Goal: Complete application form: Complete application form

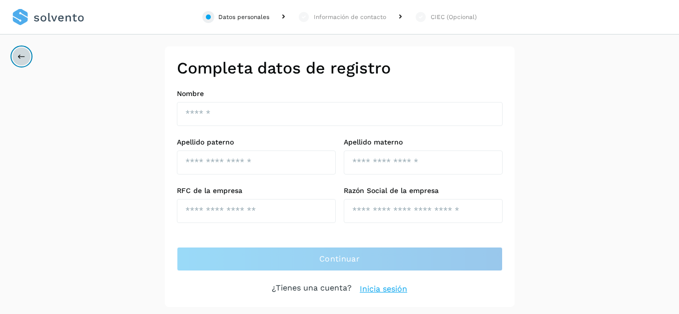
click at [21, 55] on icon at bounding box center [21, 56] width 8 height 8
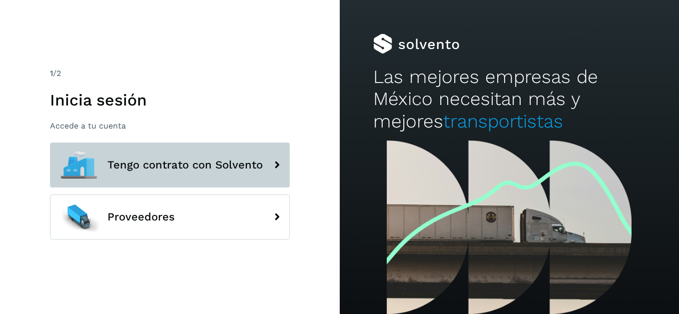
click at [151, 160] on span "Tengo contrato con Solvento" at bounding box center [184, 165] width 155 height 12
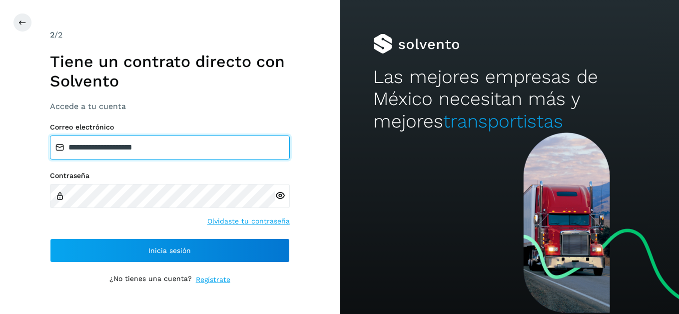
click at [155, 148] on input "**********" at bounding box center [170, 147] width 240 height 24
drag, startPoint x: 172, startPoint y: 145, endPoint x: 69, endPoint y: 147, distance: 102.9
click at [69, 147] on input "**********" at bounding box center [170, 147] width 240 height 24
type input "**********"
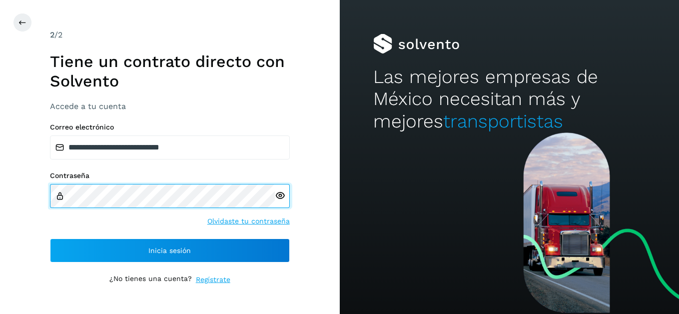
click at [59, 195] on div "Contraseña" at bounding box center [170, 189] width 240 height 36
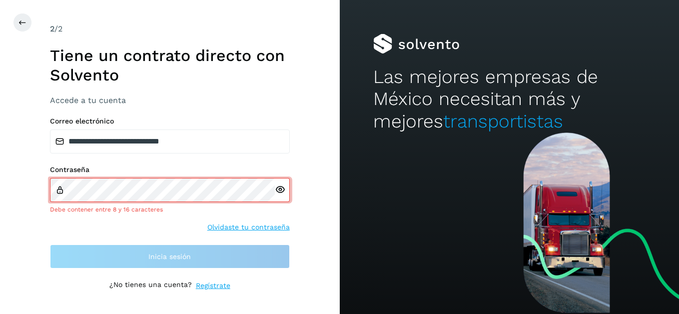
click at [280, 193] on icon at bounding box center [280, 189] width 10 height 10
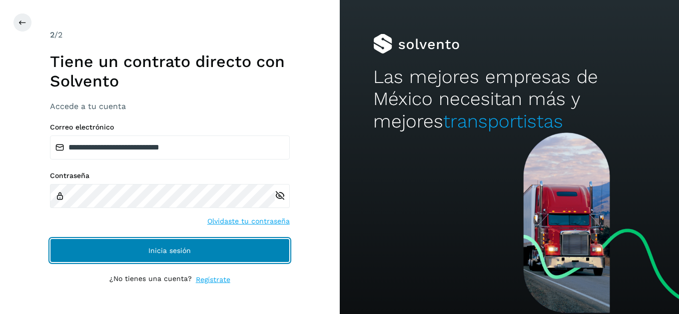
click at [123, 255] on button "Inicia sesión" at bounding box center [170, 250] width 240 height 24
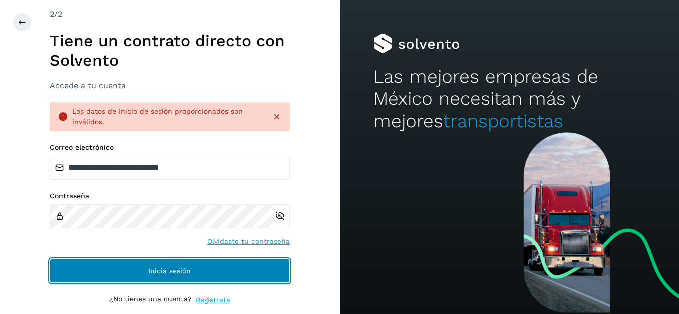
click at [96, 265] on button "Inicia sesión" at bounding box center [170, 271] width 240 height 24
click at [96, 267] on button "Inicia sesión" at bounding box center [170, 271] width 240 height 24
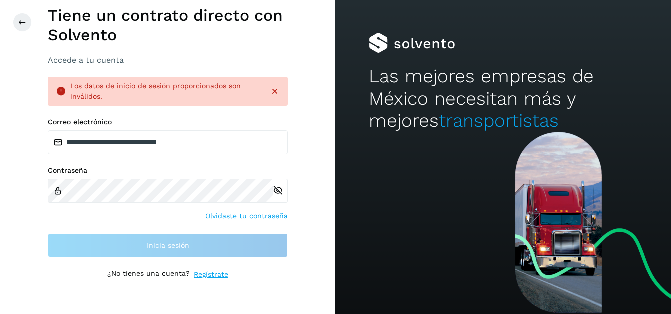
click at [274, 91] on icon at bounding box center [275, 91] width 10 height 10
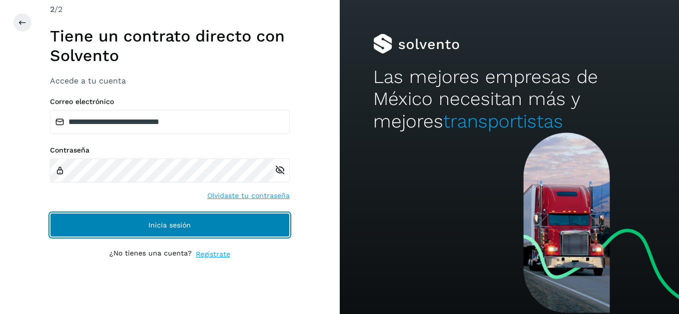
click at [114, 228] on button "Inicia sesión" at bounding box center [170, 225] width 240 height 24
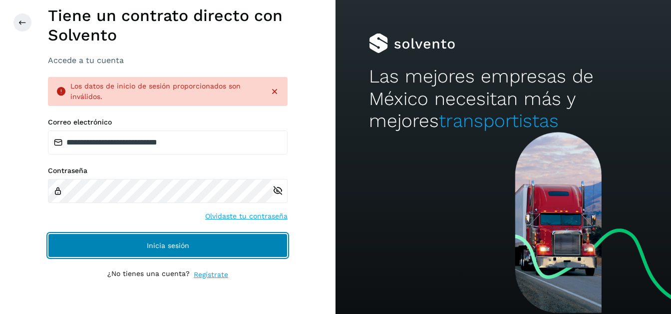
click at [110, 245] on button "Inicia sesión" at bounding box center [168, 245] width 240 height 24
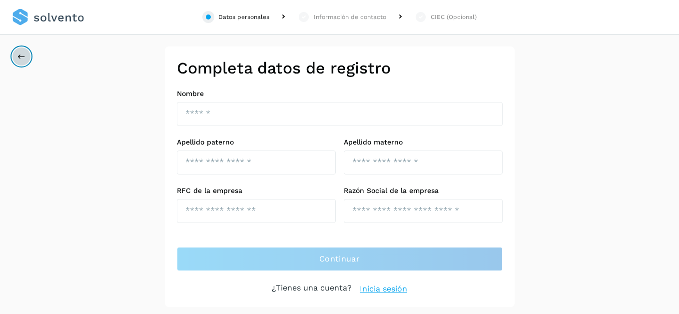
click at [21, 53] on icon at bounding box center [21, 56] width 8 height 8
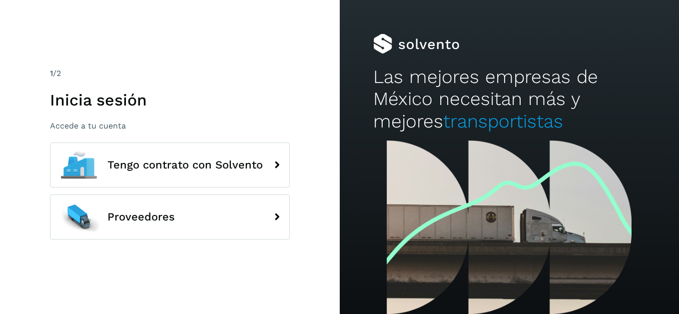
click at [80, 127] on p "Accede a tu cuenta" at bounding box center [170, 125] width 240 height 9
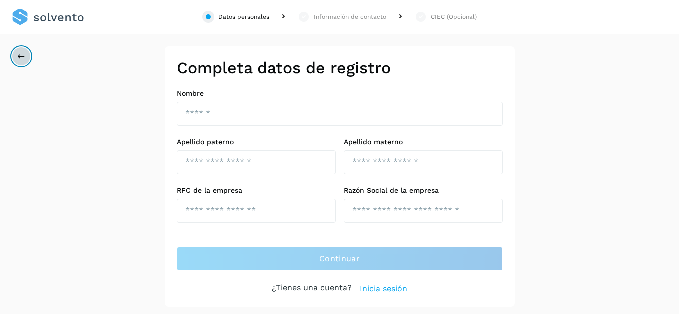
click at [22, 61] on button at bounding box center [21, 56] width 19 height 19
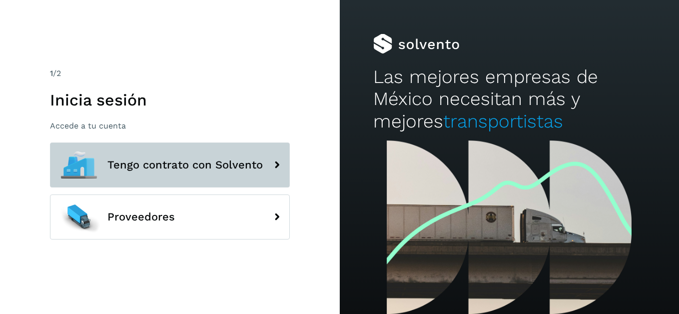
click at [189, 179] on button "Tengo contrato con Solvento" at bounding box center [170, 164] width 240 height 45
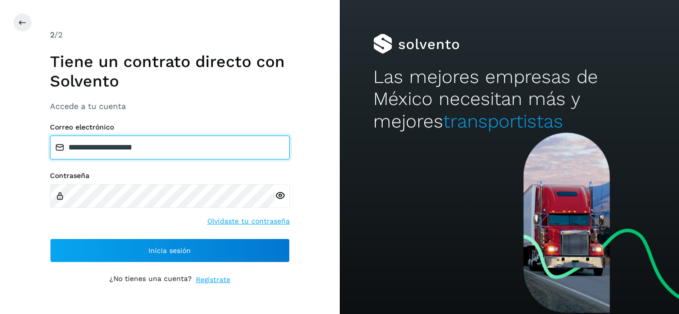
drag, startPoint x: 168, startPoint y: 148, endPoint x: 32, endPoint y: 130, distance: 137.1
click at [32, 130] on div "**********" at bounding box center [170, 157] width 340 height 314
type input "*"
type input "**********"
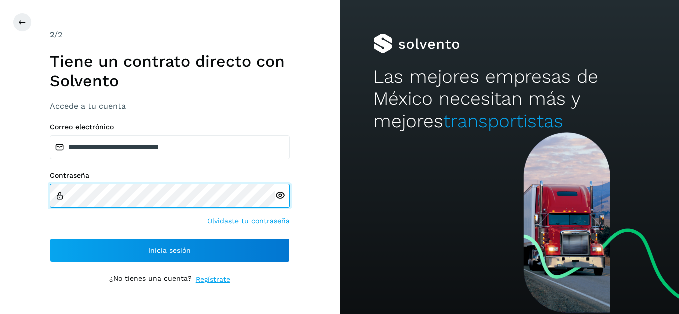
click at [48, 196] on div "**********" at bounding box center [170, 157] width 340 height 314
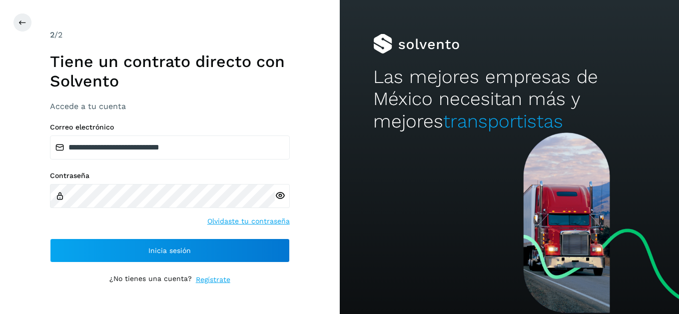
click at [280, 195] on icon at bounding box center [280, 195] width 10 height 10
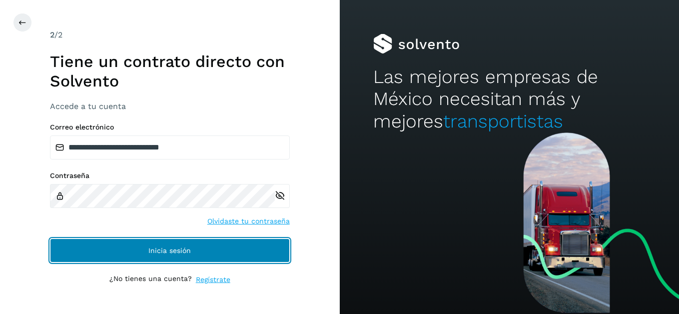
click at [181, 253] on span "Inicia sesión" at bounding box center [169, 250] width 42 height 7
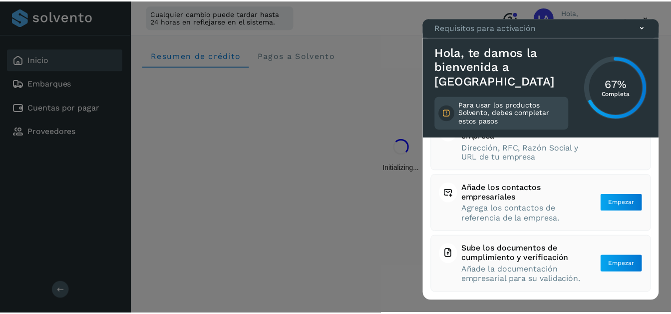
scroll to position [144, 0]
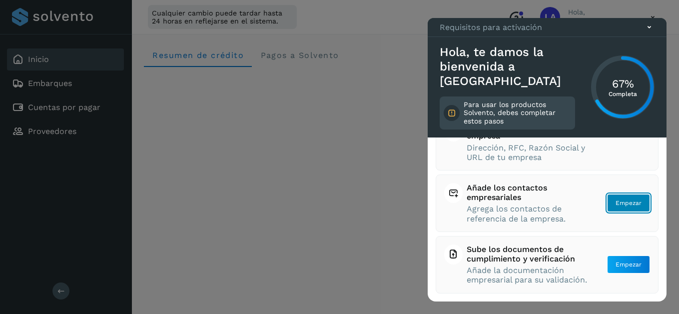
click at [608, 194] on button "Empezar" at bounding box center [628, 203] width 43 height 18
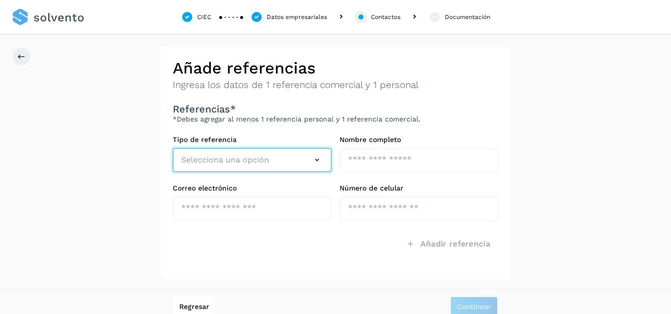
click at [321, 160] on icon "button" at bounding box center [317, 160] width 12 height 12
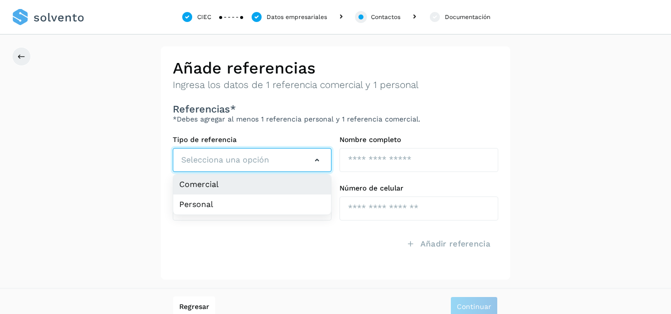
scroll to position [10, 0]
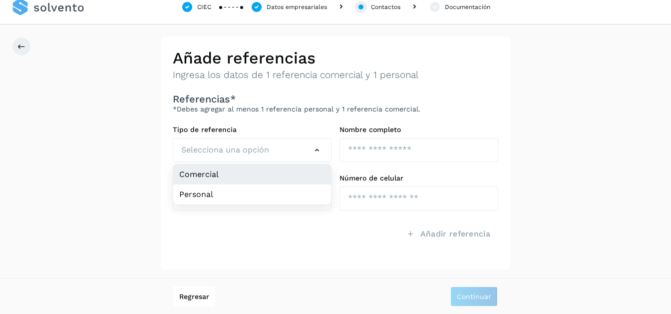
click at [234, 184] on li "Comercial" at bounding box center [252, 194] width 158 height 20
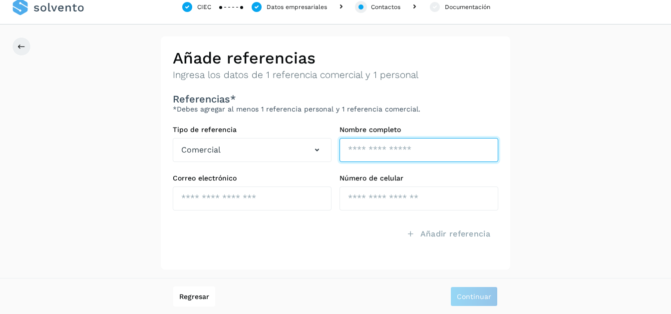
click at [363, 152] on input "text" at bounding box center [419, 150] width 159 height 24
type input "**********"
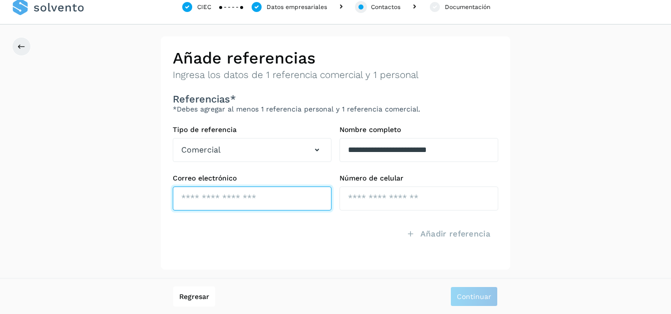
click at [250, 205] on input "text" at bounding box center [252, 198] width 159 height 24
type input "**********"
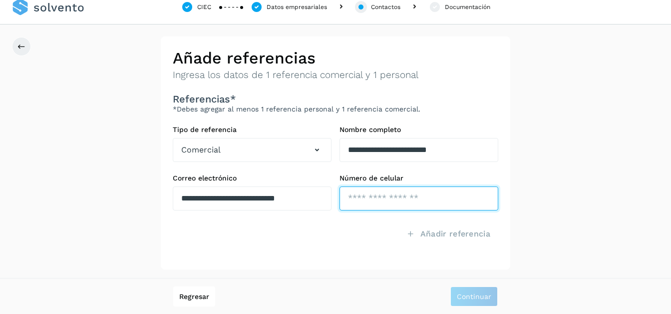
click at [378, 200] on input "tel" at bounding box center [419, 198] width 159 height 24
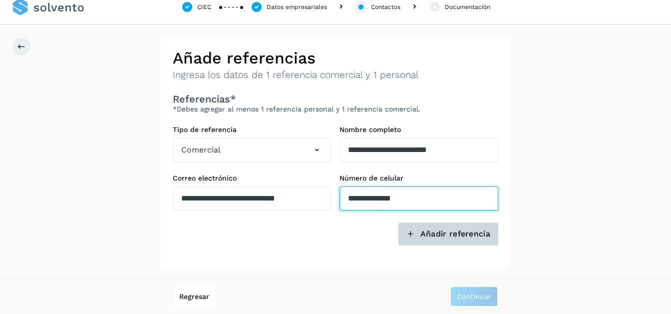
type input "**********"
click at [450, 233] on span "Añadir referencia" at bounding box center [456, 233] width 70 height 11
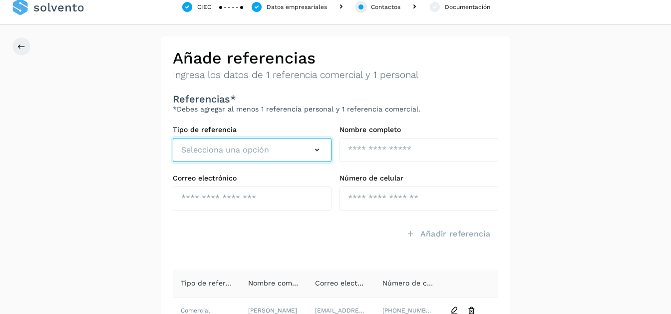
click at [311, 155] on button "Selecciona una opción" at bounding box center [252, 150] width 159 height 24
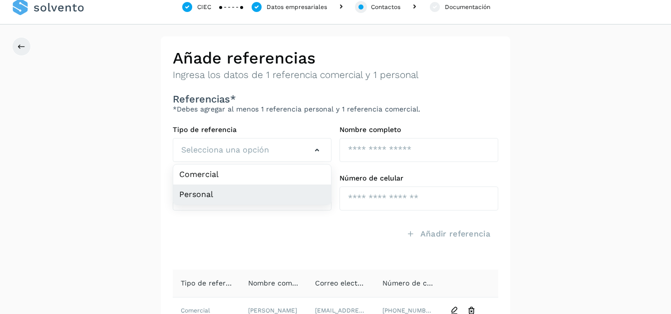
click at [256, 192] on li "Personal" at bounding box center [252, 194] width 158 height 20
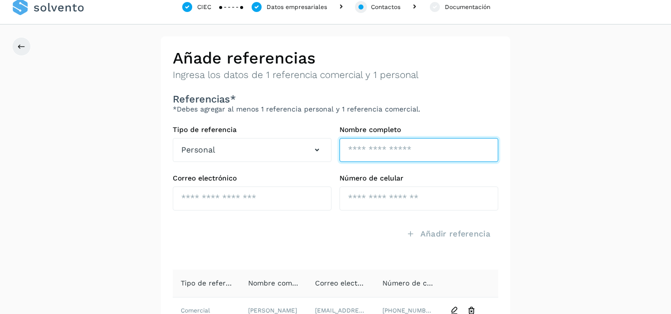
click at [387, 148] on input "text" at bounding box center [419, 150] width 159 height 24
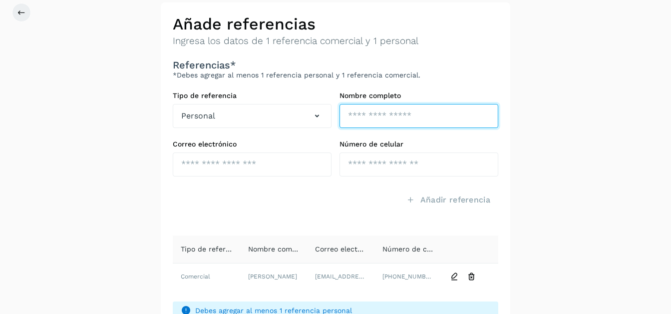
scroll to position [47, 0]
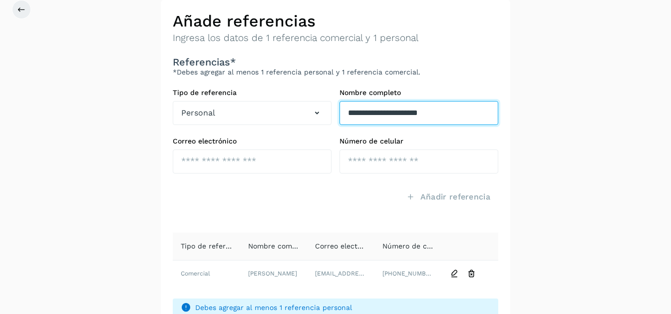
type input "**********"
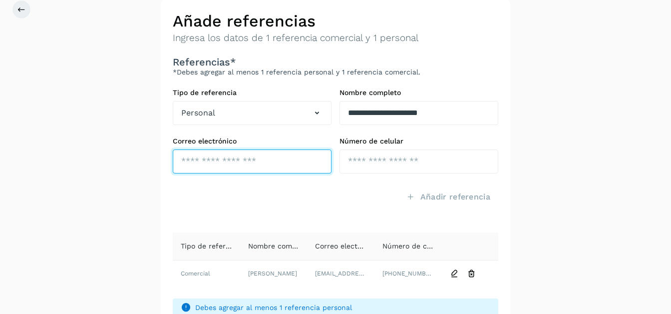
click at [273, 164] on input "text" at bounding box center [252, 161] width 159 height 24
type input "**********"
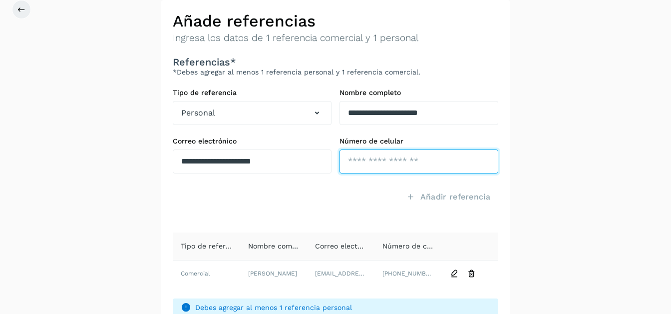
click at [364, 165] on input "tel" at bounding box center [419, 161] width 159 height 24
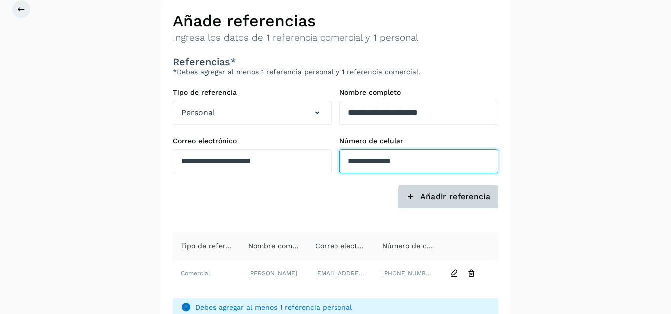
type input "**********"
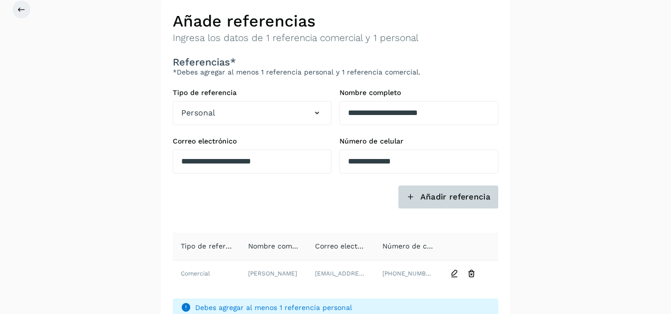
click at [435, 195] on span "Añadir referencia" at bounding box center [456, 196] width 70 height 11
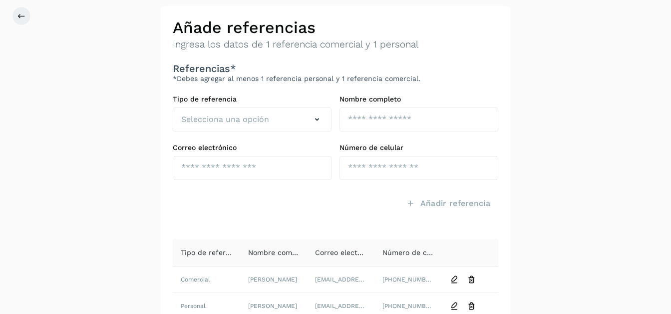
scroll to position [38, 0]
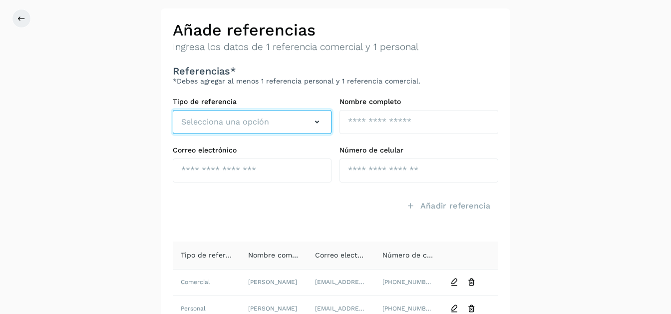
click at [317, 120] on icon "button" at bounding box center [317, 122] width 12 height 12
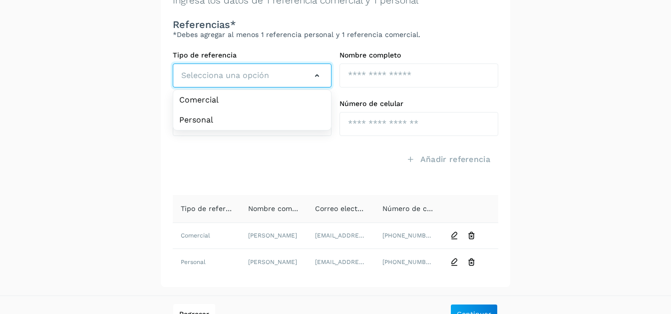
scroll to position [102, 0]
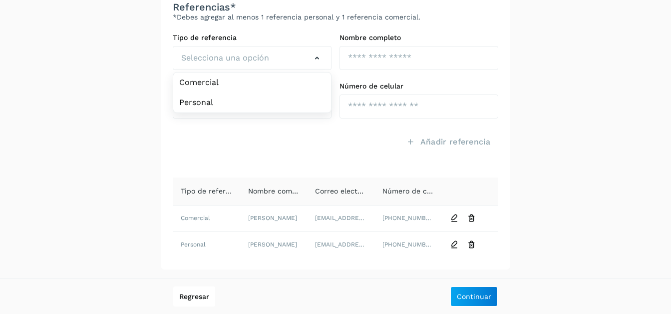
click at [466, 285] on div "Regresar Continuar" at bounding box center [335, 296] width 671 height 36
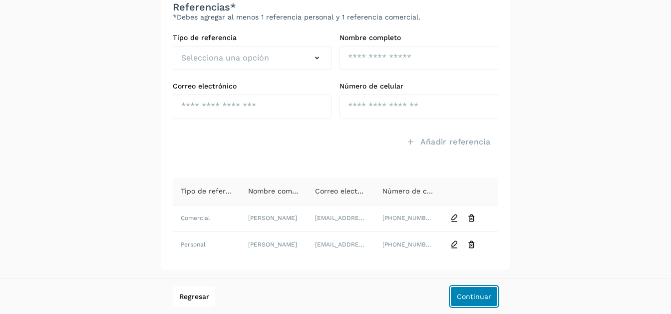
click at [465, 297] on span "Continuar" at bounding box center [474, 296] width 34 height 7
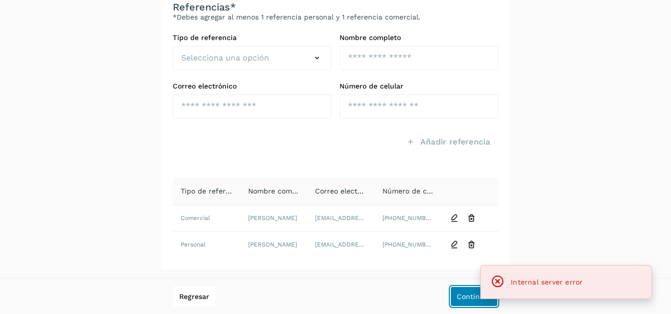
click at [464, 293] on span "Continuar" at bounding box center [474, 296] width 34 height 7
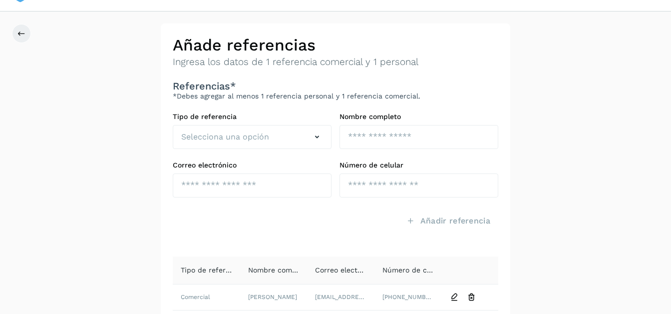
scroll to position [0, 0]
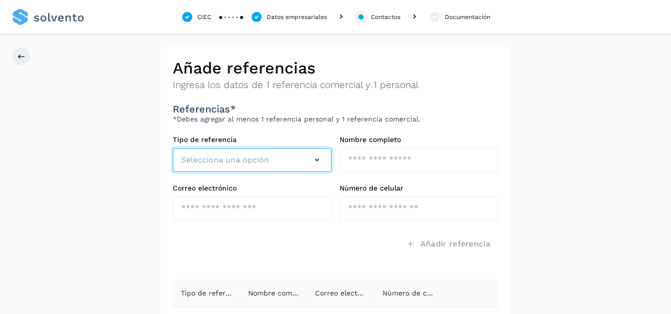
click at [318, 158] on icon "button" at bounding box center [317, 160] width 12 height 12
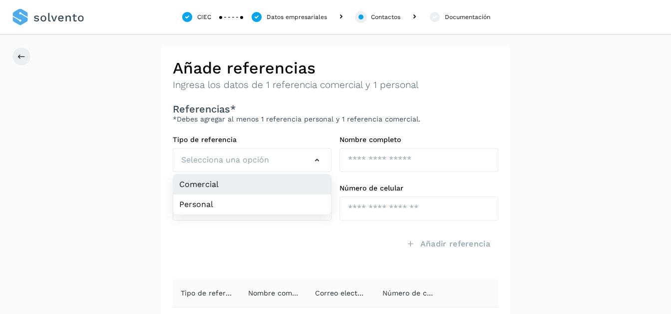
click at [270, 194] on li "Comercial" at bounding box center [252, 204] width 158 height 20
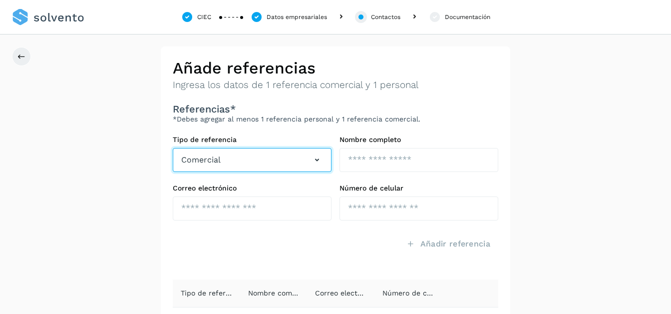
click at [315, 160] on icon "button" at bounding box center [317, 160] width 12 height 12
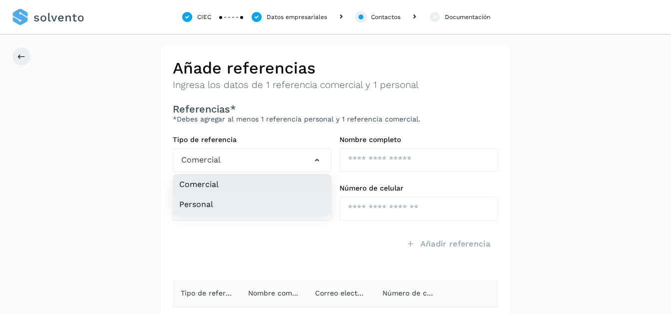
click at [240, 202] on li "Personal" at bounding box center [252, 204] width 158 height 20
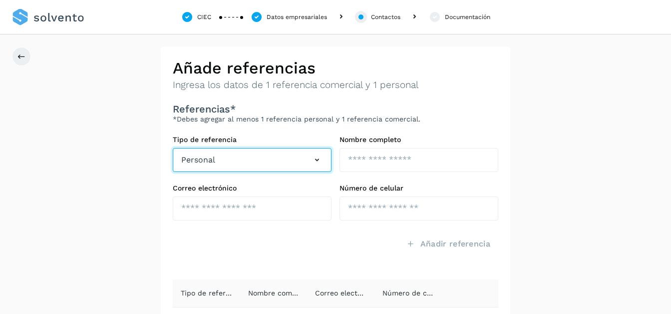
click at [317, 162] on icon "button" at bounding box center [317, 160] width 12 height 12
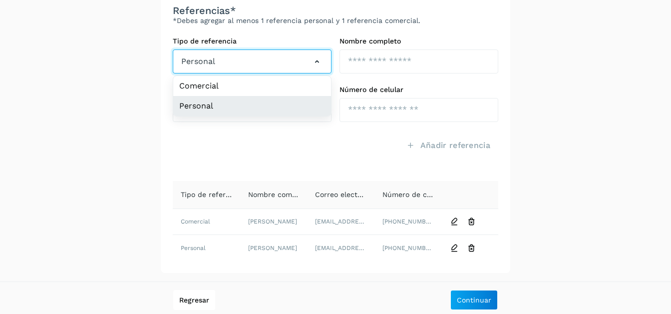
scroll to position [102, 0]
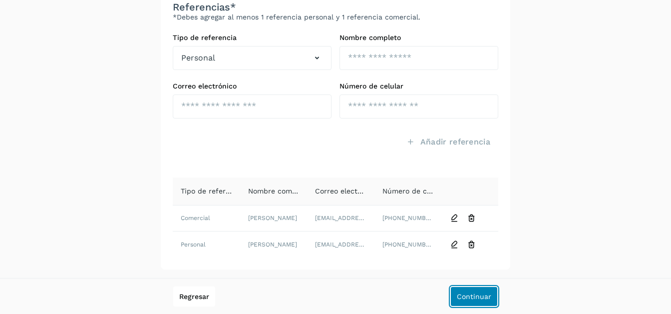
click at [461, 295] on span "Continuar" at bounding box center [474, 296] width 34 height 7
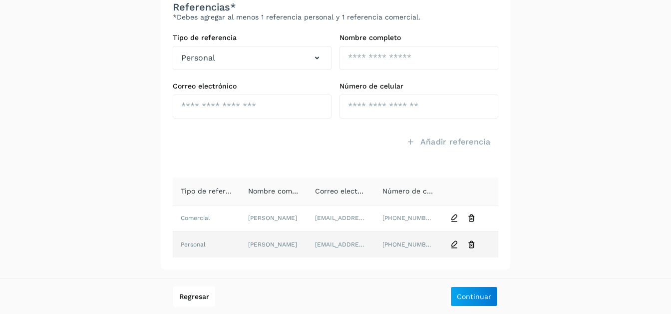
click at [339, 243] on td "[EMAIL_ADDRESS][DOMAIN_NAME]" at bounding box center [340, 244] width 67 height 26
click at [455, 242] on icon at bounding box center [454, 244] width 9 height 9
type input "**********"
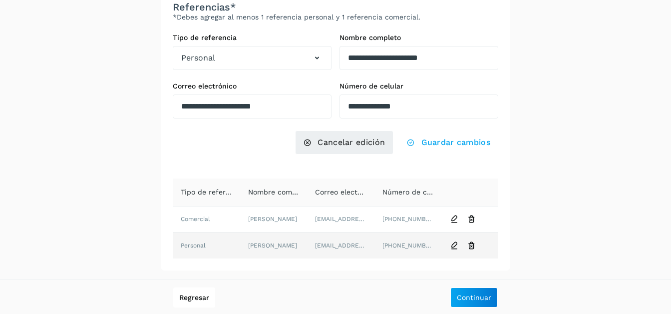
click at [454, 242] on icon at bounding box center [454, 245] width 9 height 9
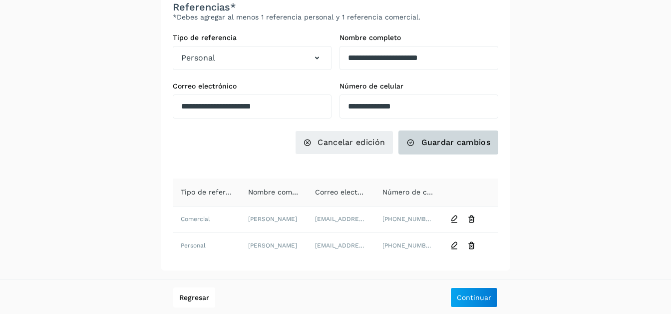
click at [431, 143] on span "Guardar cambios" at bounding box center [456, 142] width 69 height 11
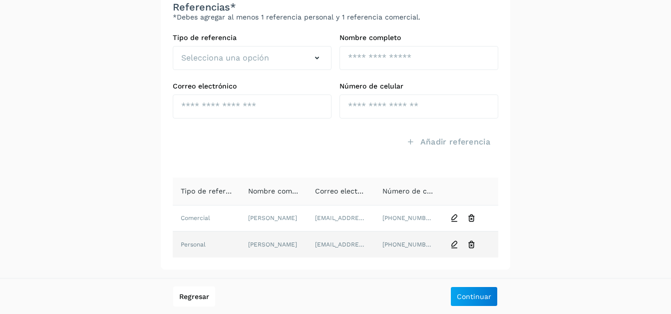
click at [455, 244] on icon at bounding box center [454, 244] width 9 height 9
type input "**********"
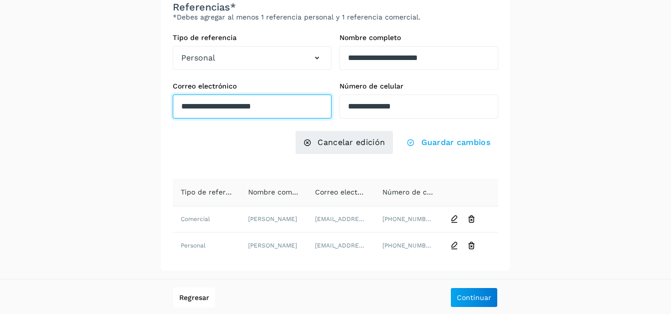
click at [263, 104] on input "**********" at bounding box center [252, 106] width 159 height 24
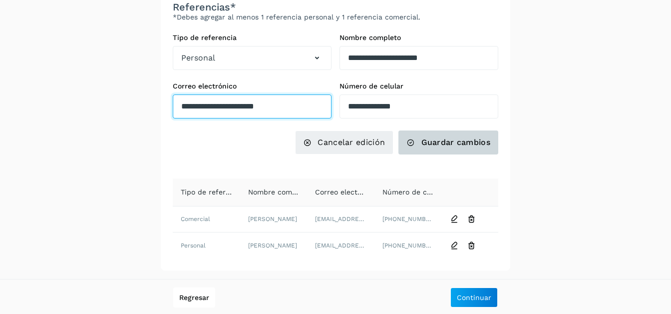
type input "**********"
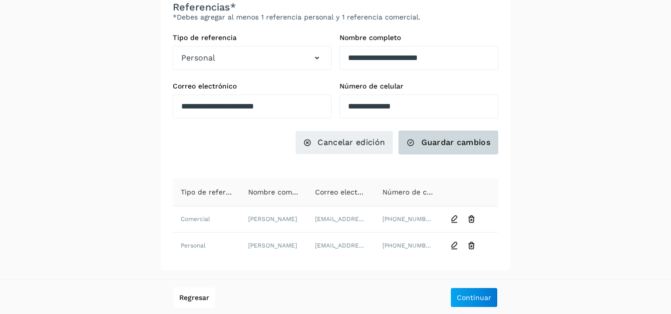
click at [433, 143] on span "Guardar cambios" at bounding box center [456, 142] width 69 height 11
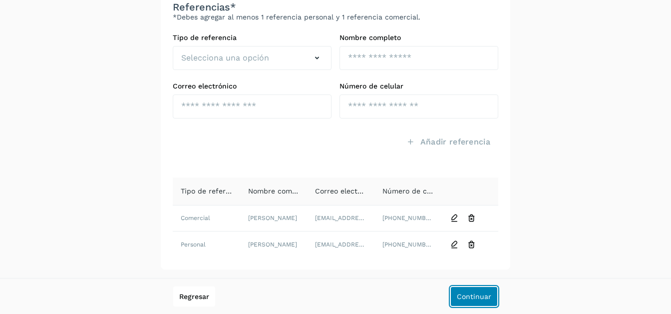
click at [468, 295] on span "Continuar" at bounding box center [474, 296] width 34 height 7
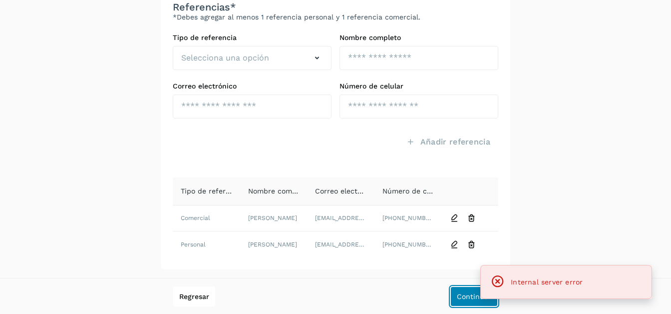
click at [468, 295] on span "Continuar" at bounding box center [474, 296] width 34 height 7
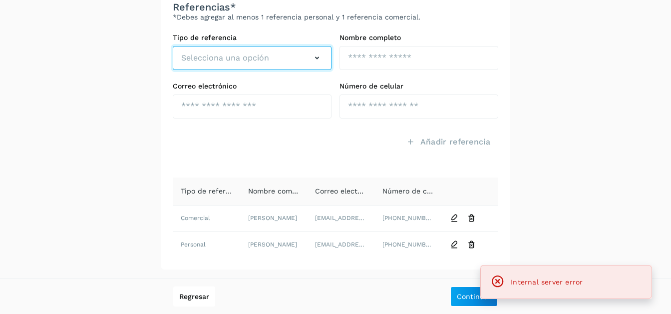
click at [316, 57] on icon "button" at bounding box center [317, 58] width 12 height 12
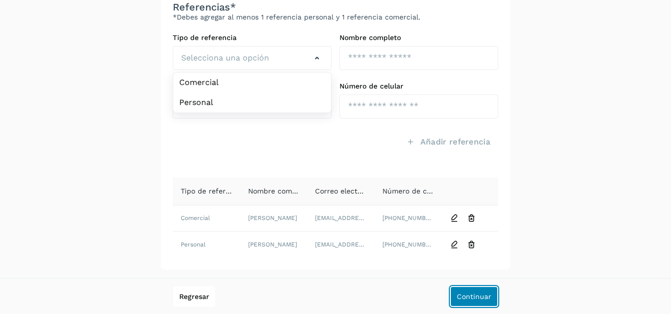
click at [462, 294] on span "Continuar" at bounding box center [474, 296] width 34 height 7
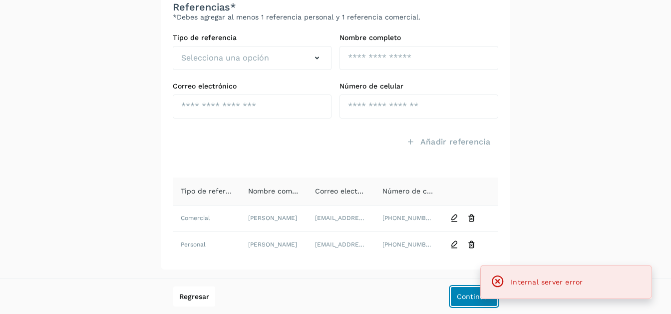
click at [462, 294] on span "Continuar" at bounding box center [474, 296] width 34 height 7
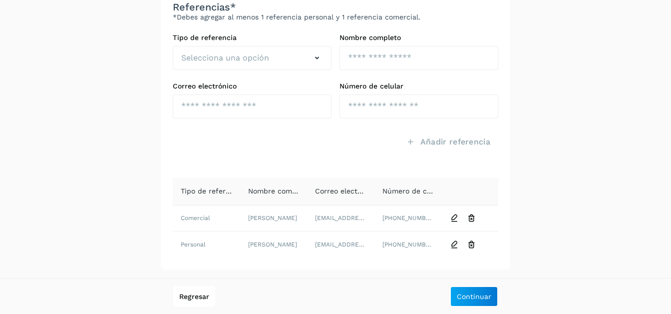
scroll to position [0, 0]
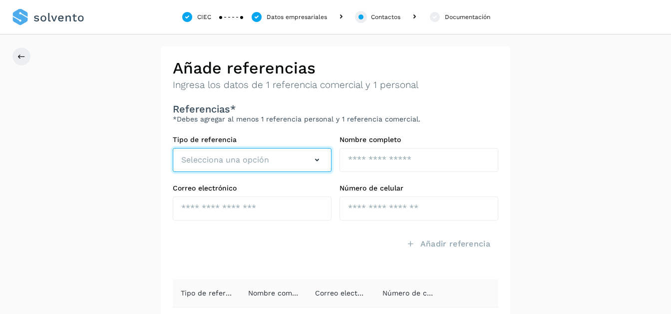
click at [312, 160] on icon "button" at bounding box center [317, 160] width 12 height 12
click at [318, 164] on icon "button" at bounding box center [317, 160] width 12 height 12
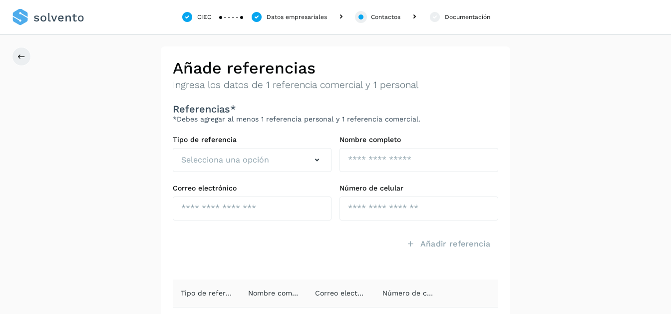
click at [385, 18] on div "Contactos" at bounding box center [385, 16] width 29 height 9
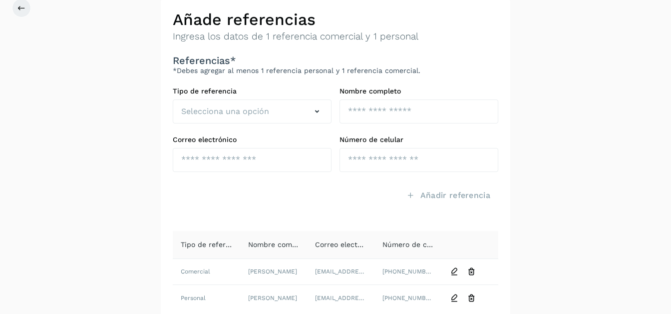
scroll to position [102, 0]
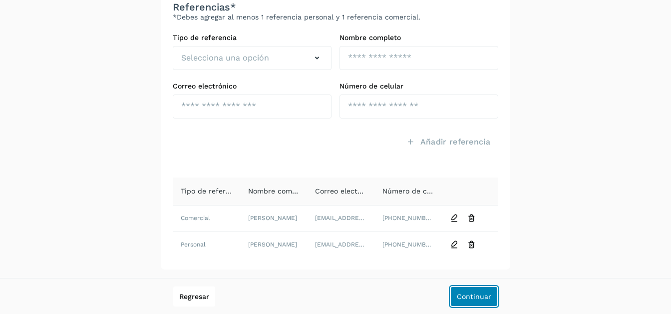
click at [463, 290] on button "Continuar" at bounding box center [474, 296] width 47 height 20
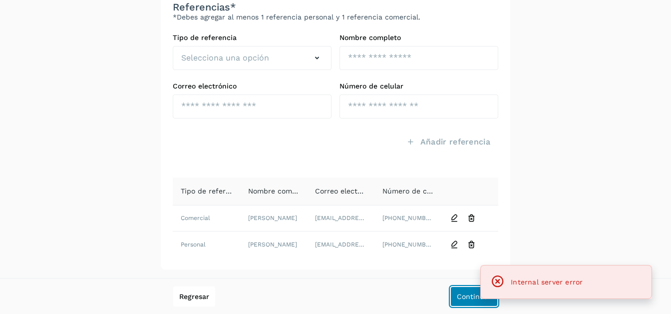
click at [463, 290] on button "Continuar" at bounding box center [474, 296] width 47 height 20
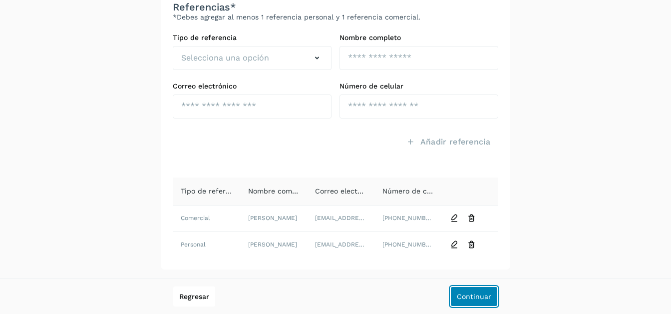
click at [473, 290] on button "Continuar" at bounding box center [474, 296] width 47 height 20
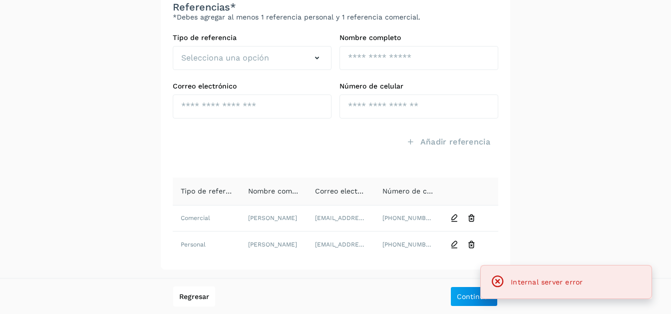
click at [518, 276] on div "Internal server error" at bounding box center [547, 282] width 72 height 12
